Goal: Task Accomplishment & Management: Complete application form

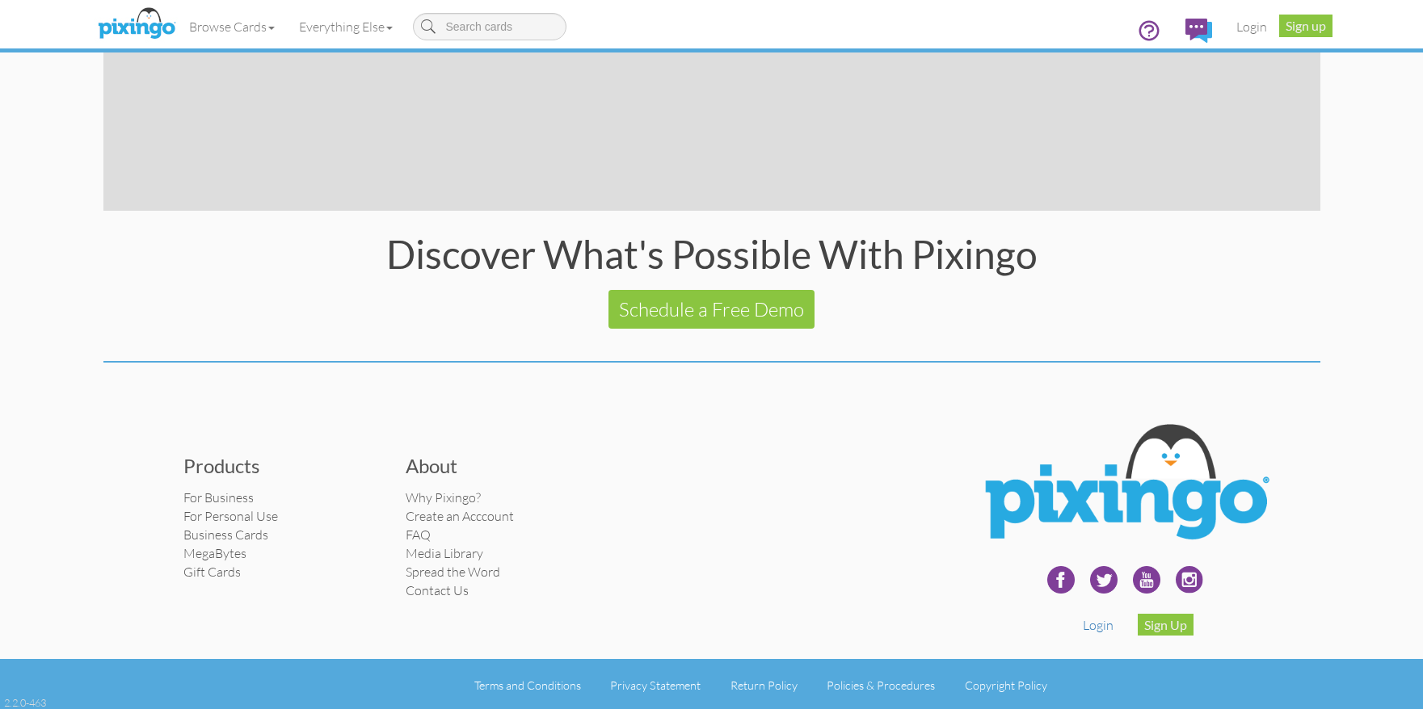
scroll to position [3086, 0]
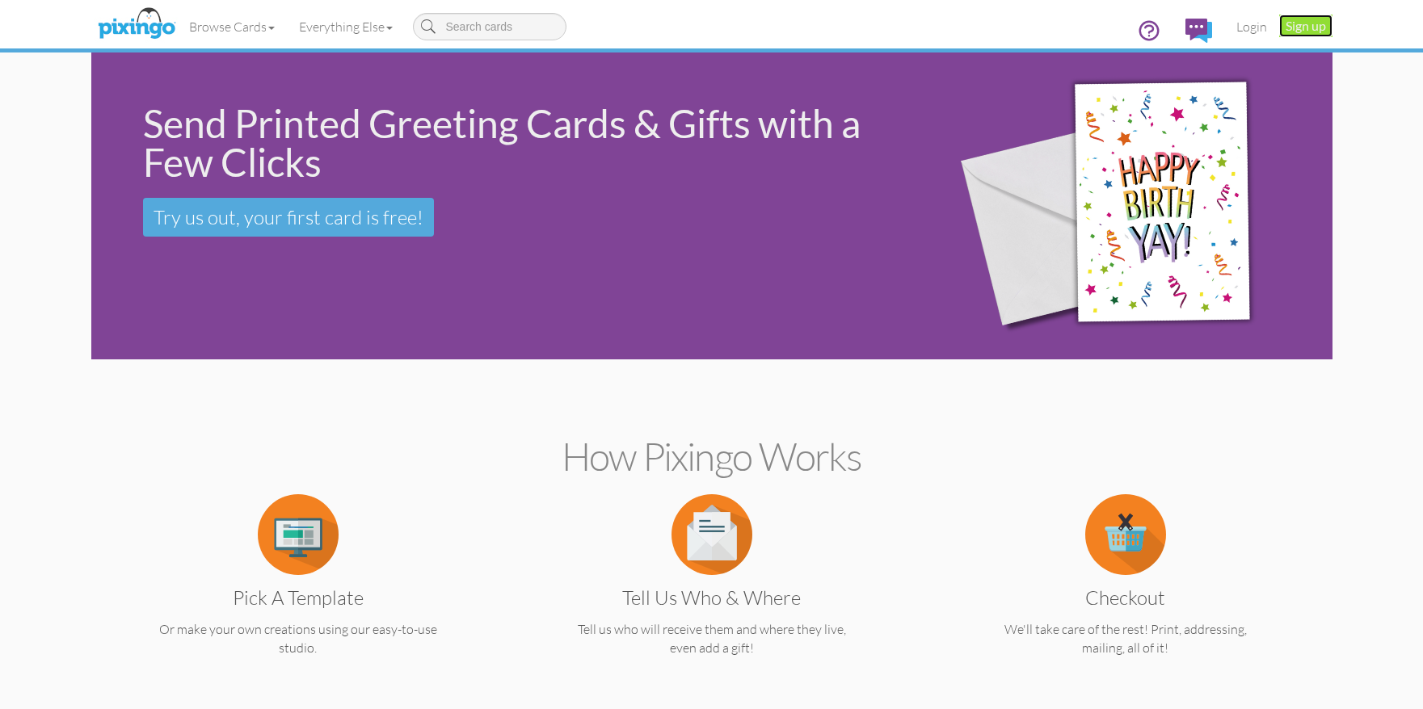
click at [1299, 22] on link "Sign up" at bounding box center [1305, 26] width 53 height 23
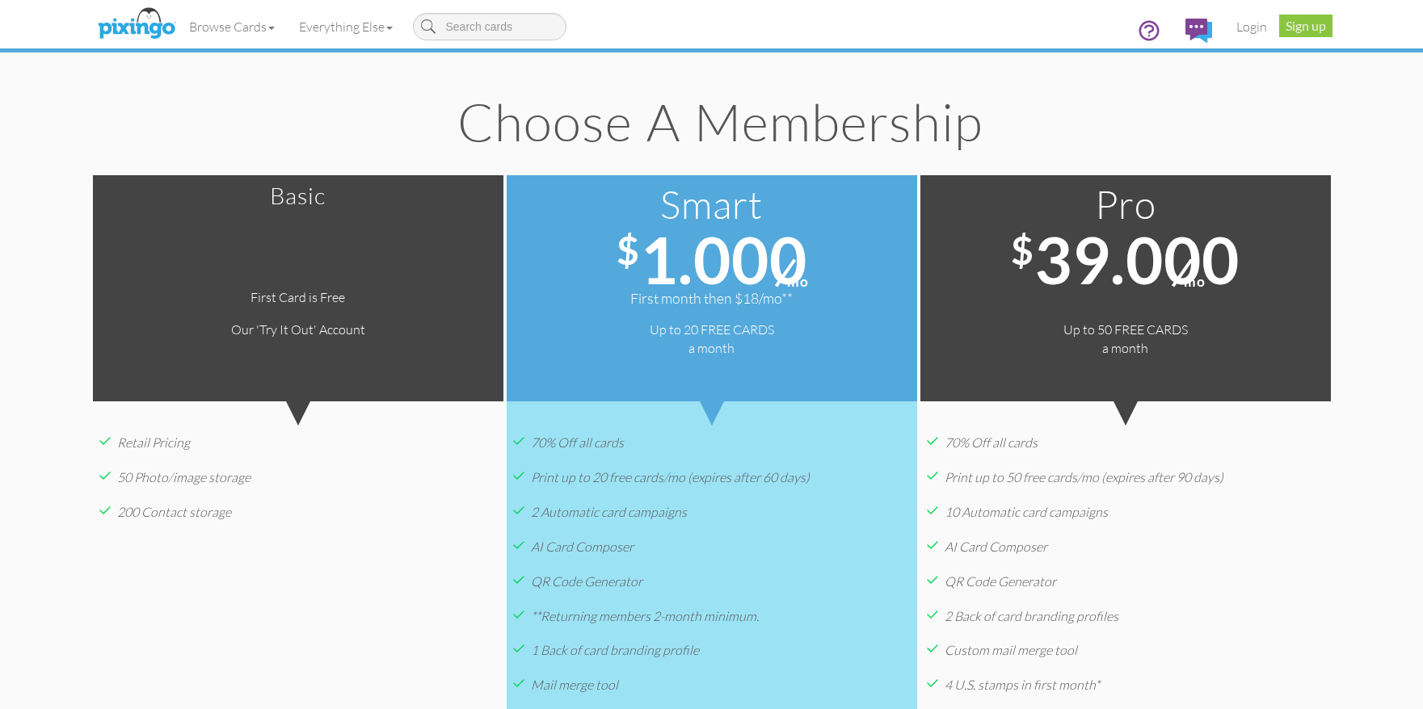
click at [1366, 103] on create-account "Toggle navigation Visit Pixingo Mobile Browse Cards Business Accounting Automot…" at bounding box center [711, 581] width 1423 height 1162
